Goal: Task Accomplishment & Management: Manage account settings

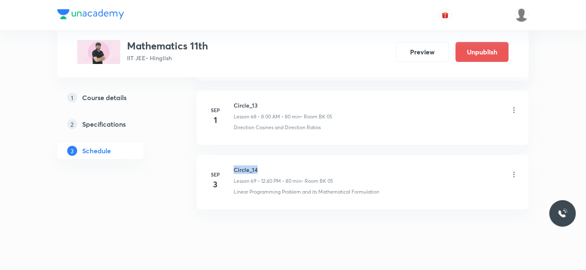
drag, startPoint x: 235, startPoint y: 152, endPoint x: 267, endPoint y: 151, distance: 32.8
click at [267, 165] on h6 "Circle_14" at bounding box center [284, 169] width 100 height 9
click at [516, 170] on icon at bounding box center [514, 174] width 8 height 8
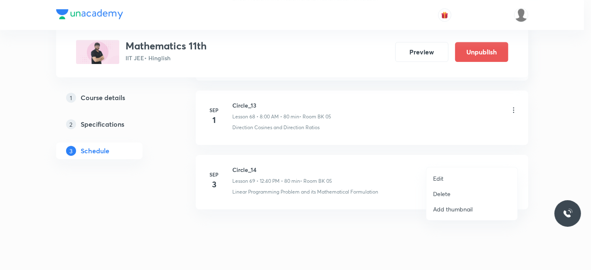
click at [436, 175] on p "Edit" at bounding box center [438, 178] width 10 height 9
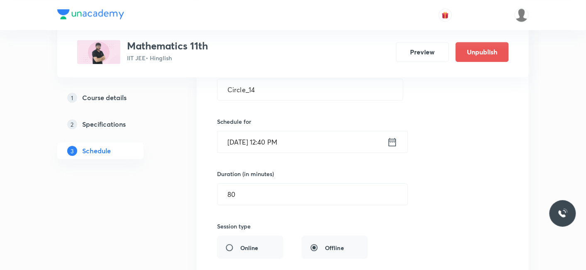
scroll to position [4489, 0]
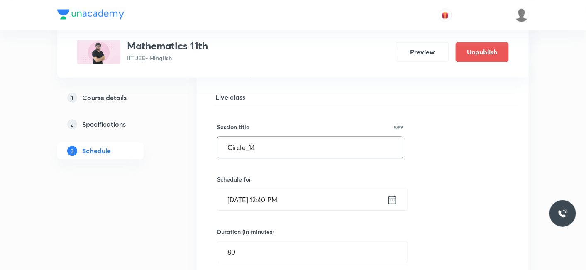
drag, startPoint x: 266, startPoint y: 124, endPoint x: 198, endPoint y: 126, distance: 67.3
click at [198, 126] on li "Circle_14 Lesson 69 • Room BK 05 Linear Programming Problem and its Mathematica…" at bounding box center [363, 272] width 332 height 429
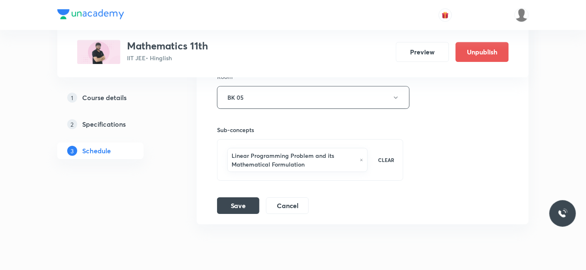
scroll to position [4766, 0]
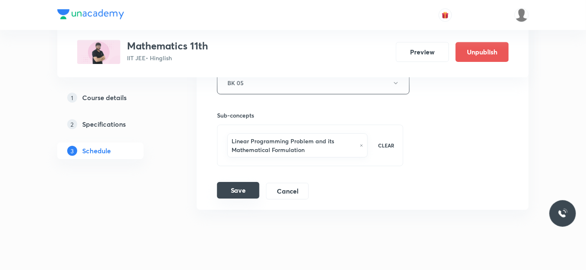
type input "Parabola_02"
click at [238, 182] on button "Save" at bounding box center [238, 190] width 42 height 17
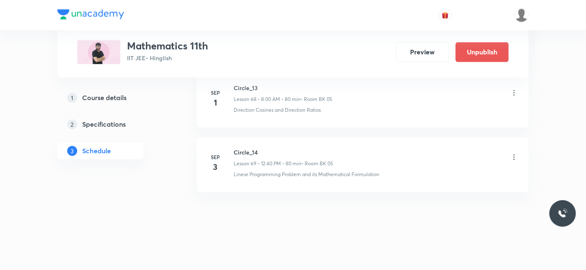
scroll to position [4439, 0]
